Goal: Transaction & Acquisition: Download file/media

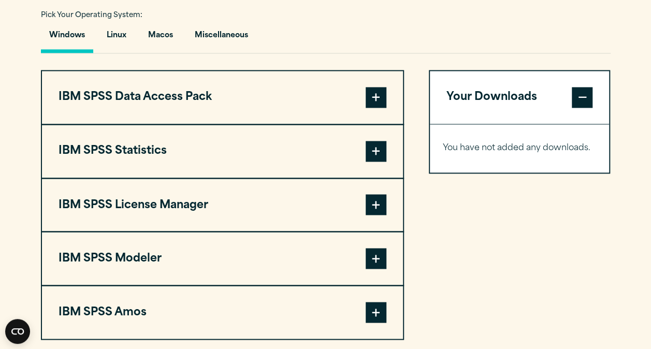
scroll to position [762, 0]
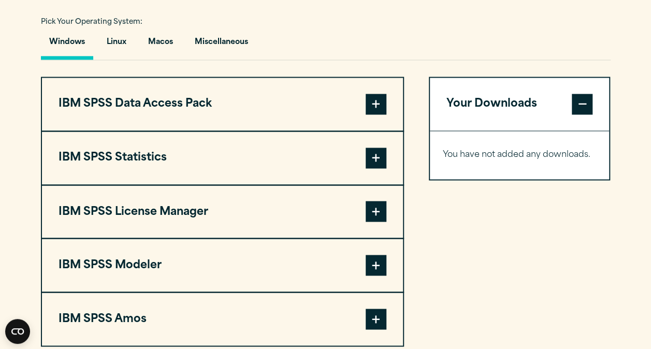
click at [372, 105] on span at bounding box center [376, 104] width 21 height 21
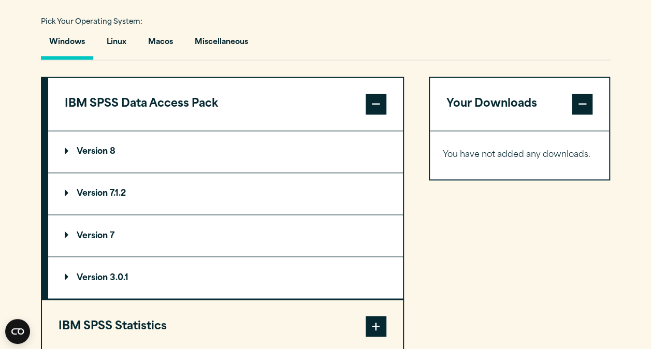
click at [372, 105] on span at bounding box center [376, 104] width 21 height 21
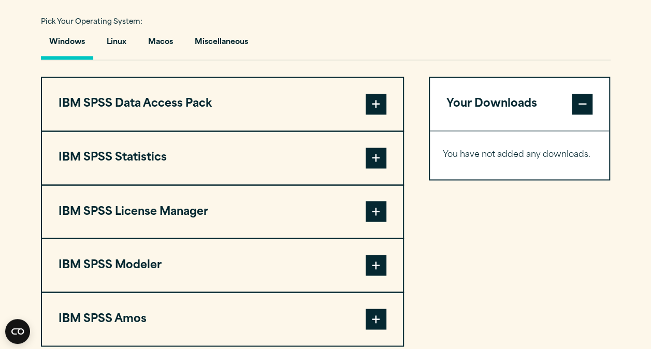
click at [380, 161] on span at bounding box center [376, 158] width 21 height 21
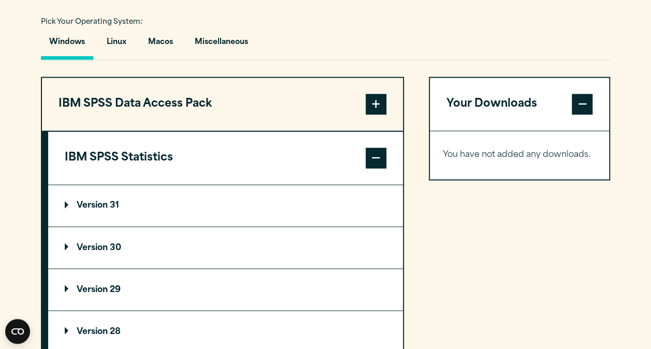
click at [65, 244] on p "Version 30" at bounding box center [93, 247] width 56 height 8
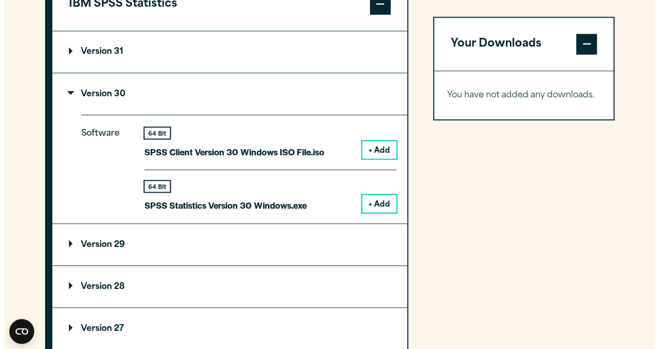
scroll to position [918, 0]
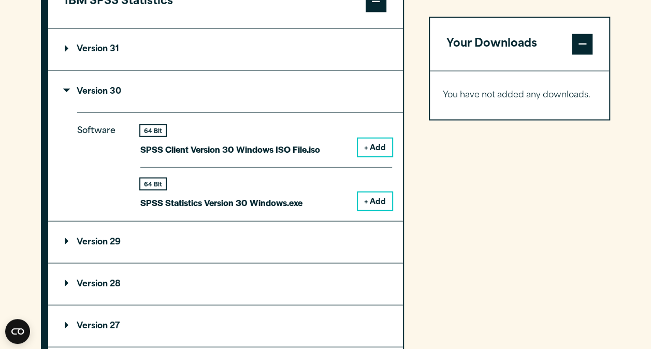
click at [166, 199] on p "SPSS Statistics Version 30 Windows.exe" at bounding box center [221, 202] width 162 height 15
click at [367, 198] on button "+ Add" at bounding box center [375, 201] width 34 height 18
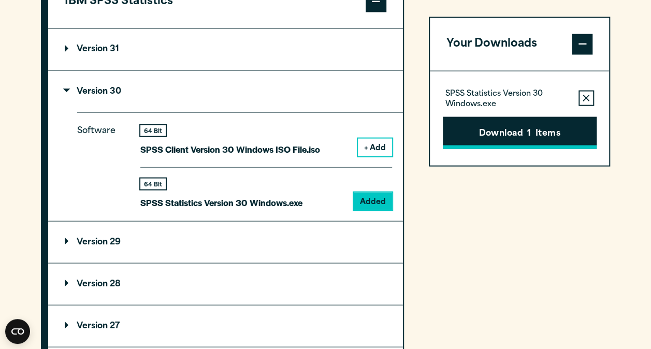
click at [519, 139] on button "Download 1 Items" at bounding box center [520, 132] width 154 height 32
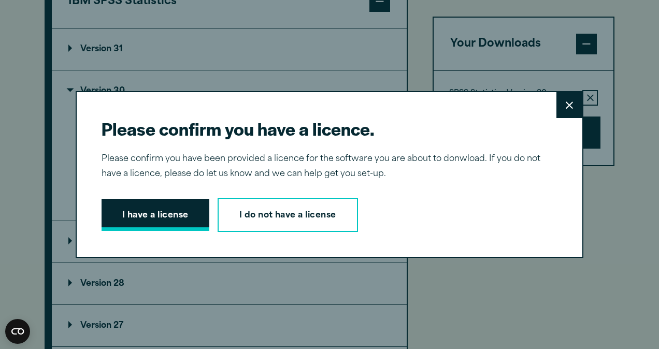
click at [159, 214] on button "I have a license" at bounding box center [155, 215] width 108 height 32
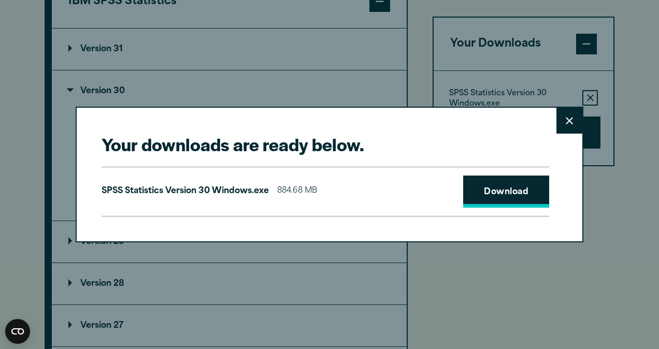
click at [500, 187] on link "Download" at bounding box center [506, 192] width 86 height 32
